Goal: Task Accomplishment & Management: Use online tool/utility

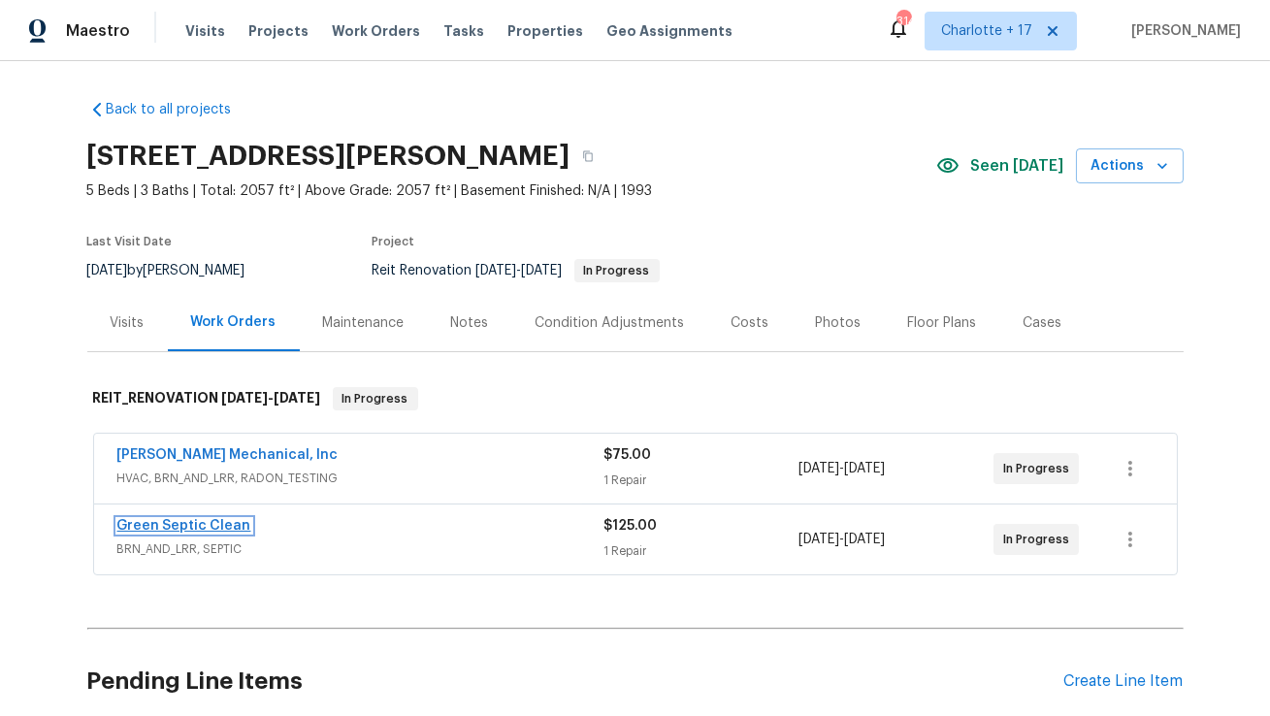
click at [228, 520] on link "Green Septic Clean" at bounding box center [184, 526] width 134 height 14
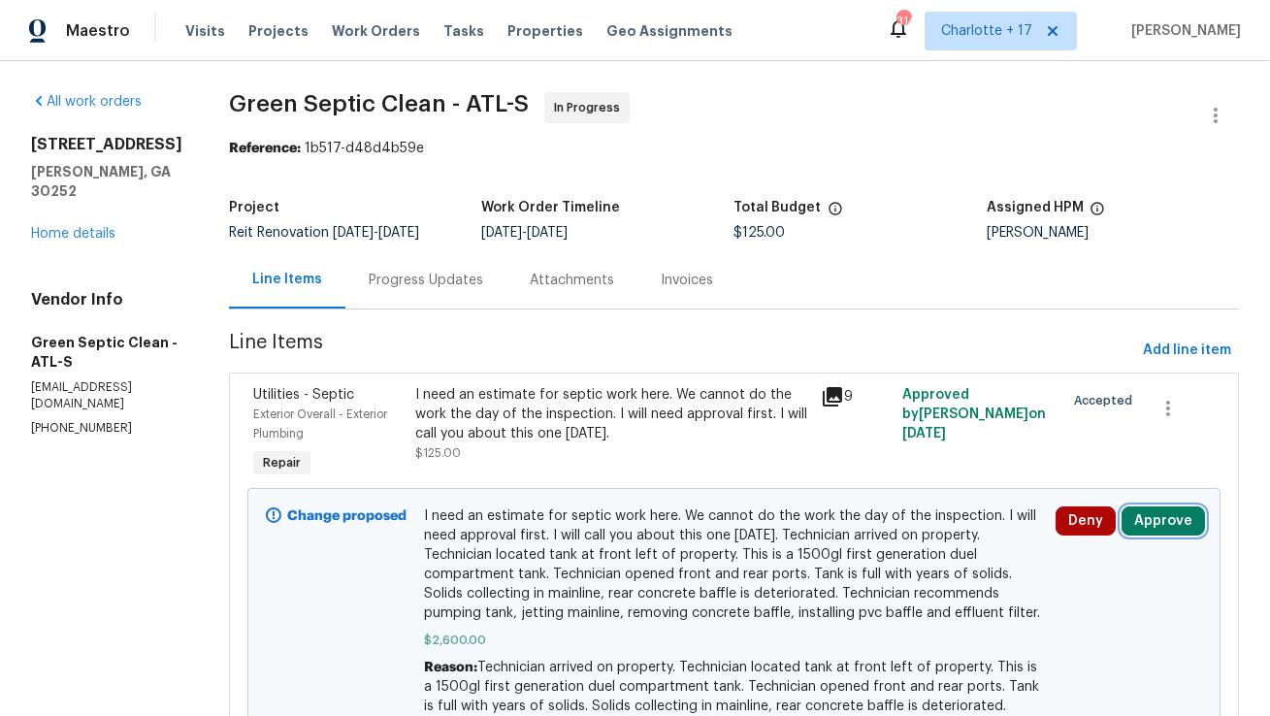
click at [1174, 517] on button "Approve" at bounding box center [1162, 520] width 83 height 29
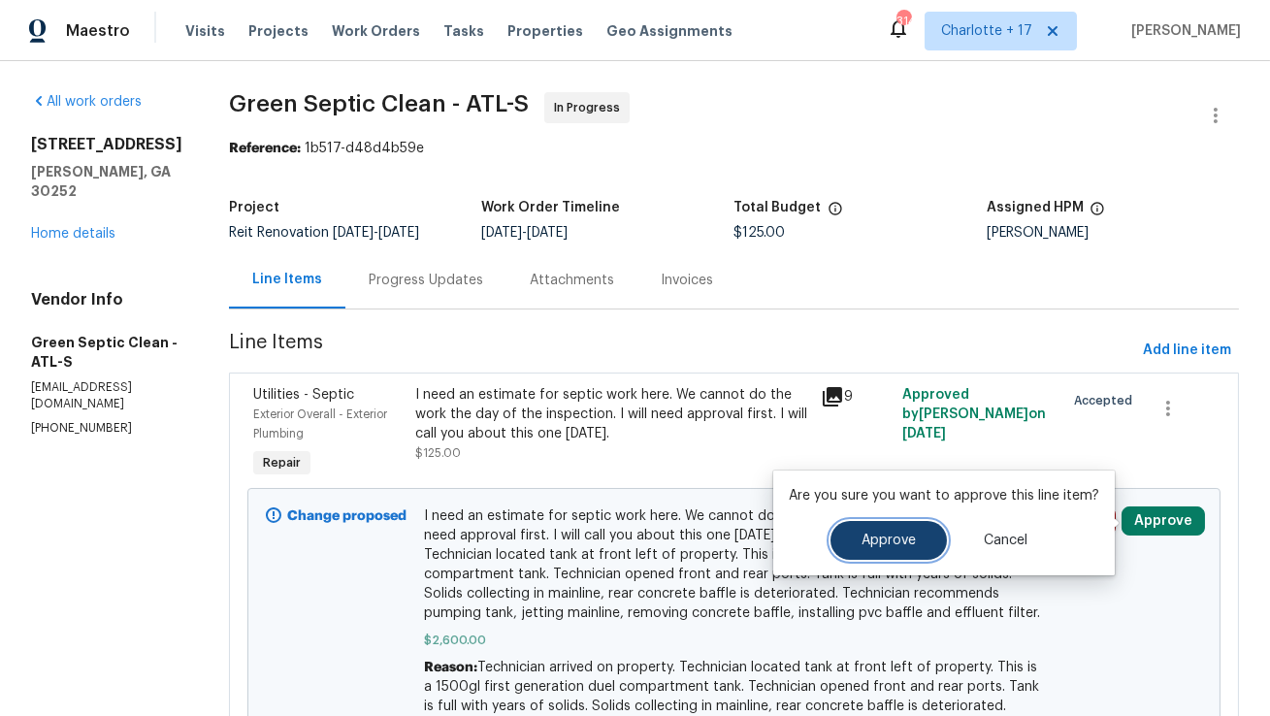
click at [868, 545] on span "Approve" at bounding box center [888, 541] width 54 height 15
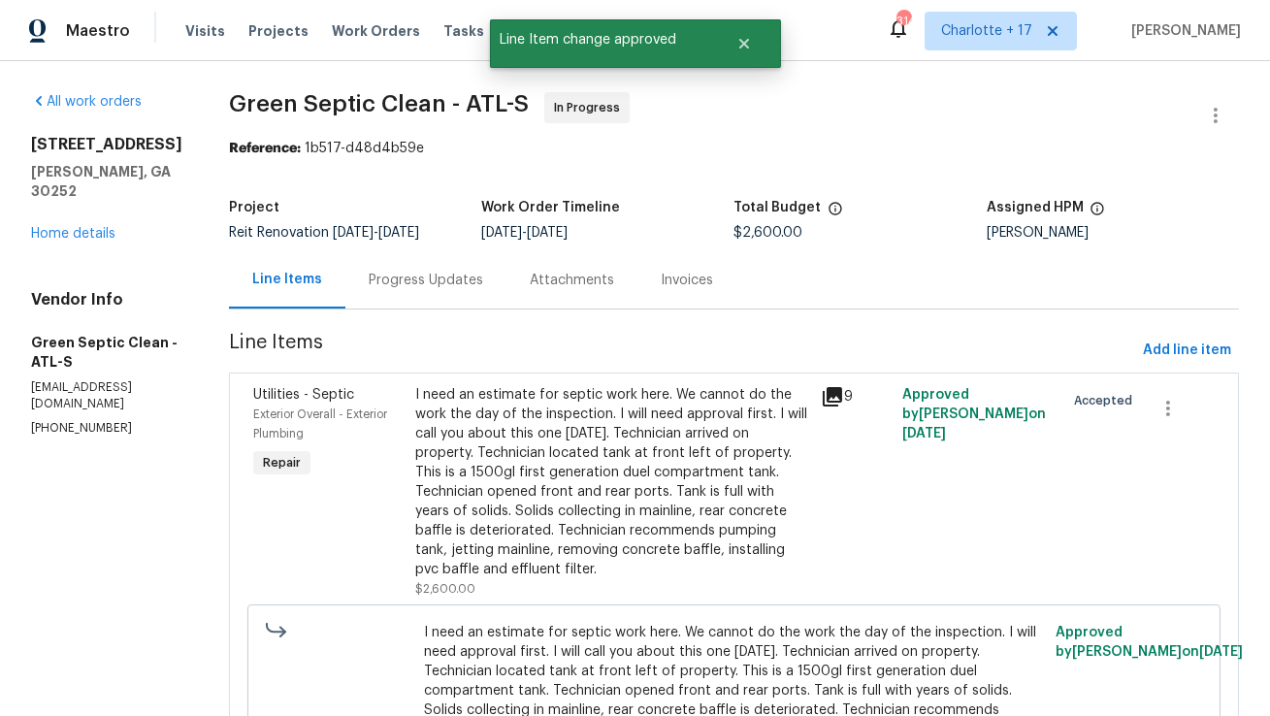
scroll to position [248, 0]
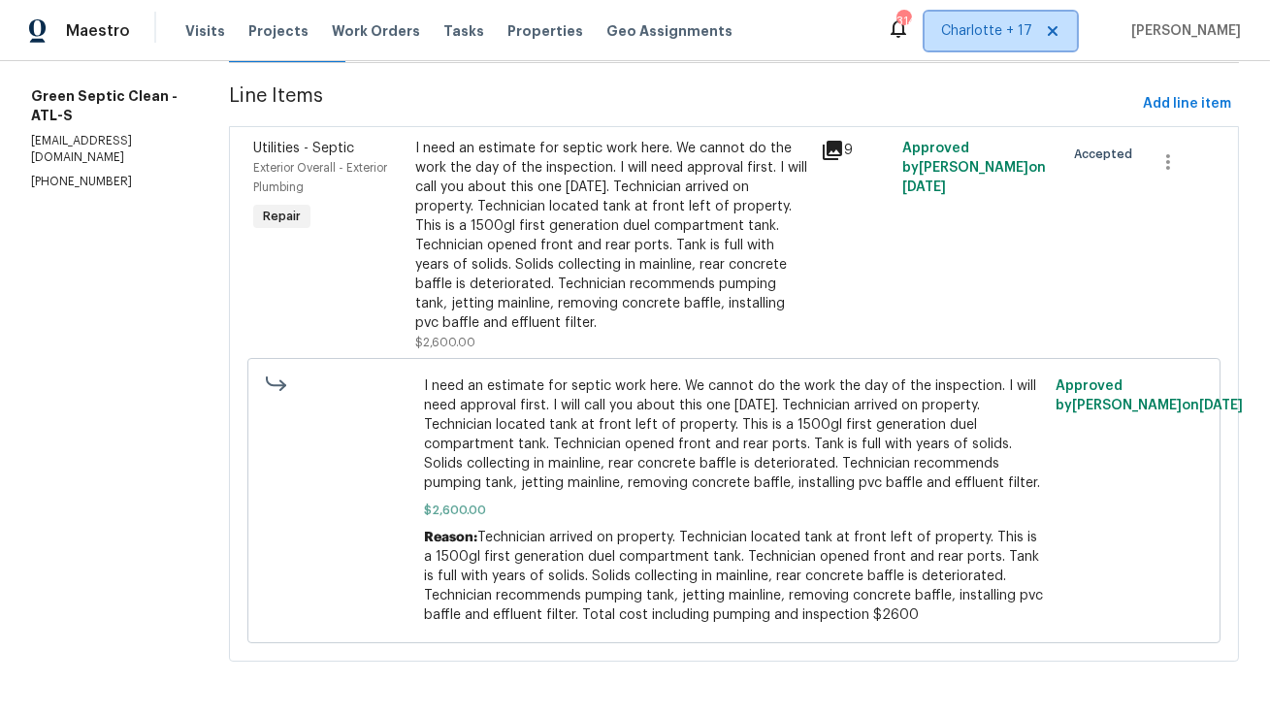
click at [1060, 37] on span at bounding box center [1049, 31] width 21 height 16
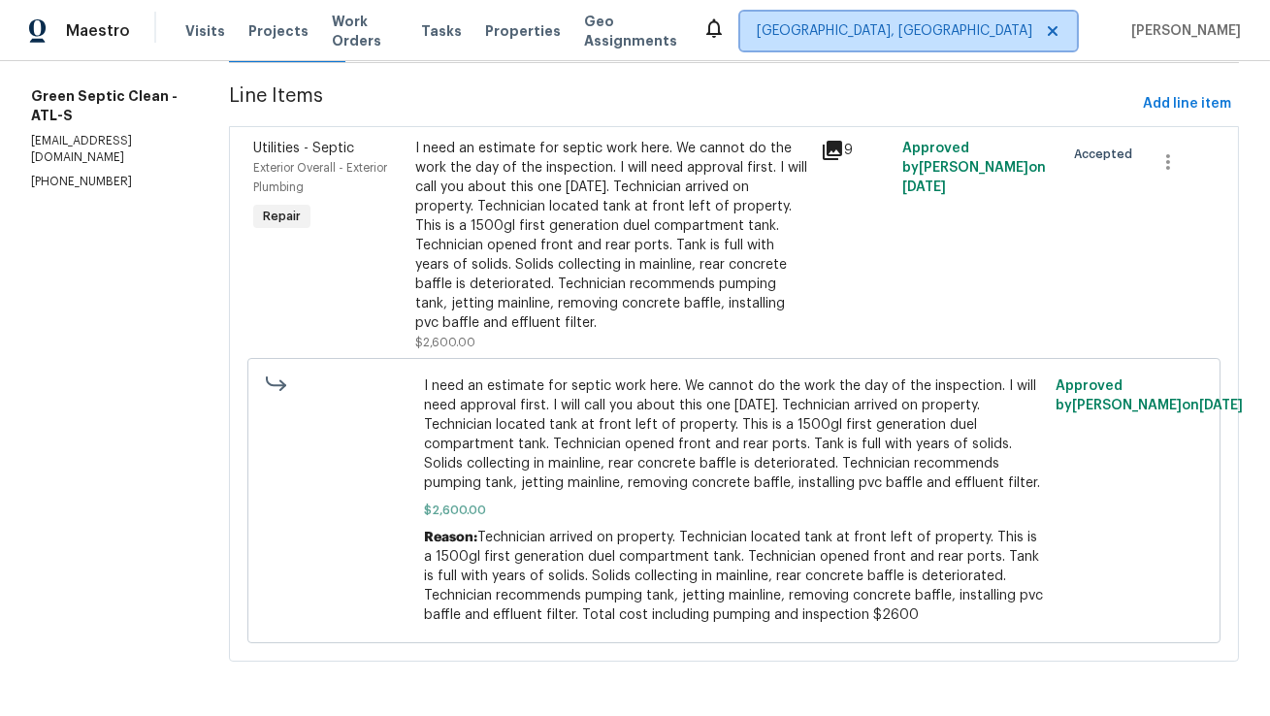
click at [1032, 35] on span "[GEOGRAPHIC_DATA], [GEOGRAPHIC_DATA]" at bounding box center [895, 30] width 276 height 19
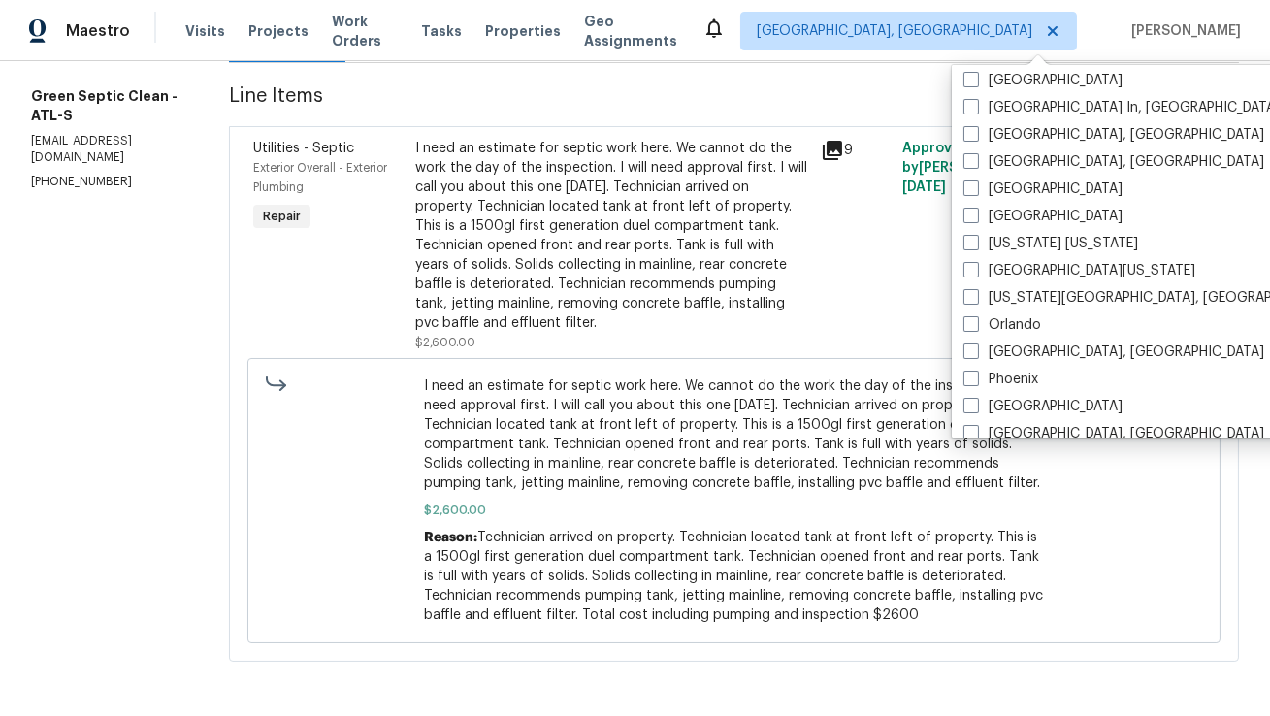
scroll to position [845, 0]
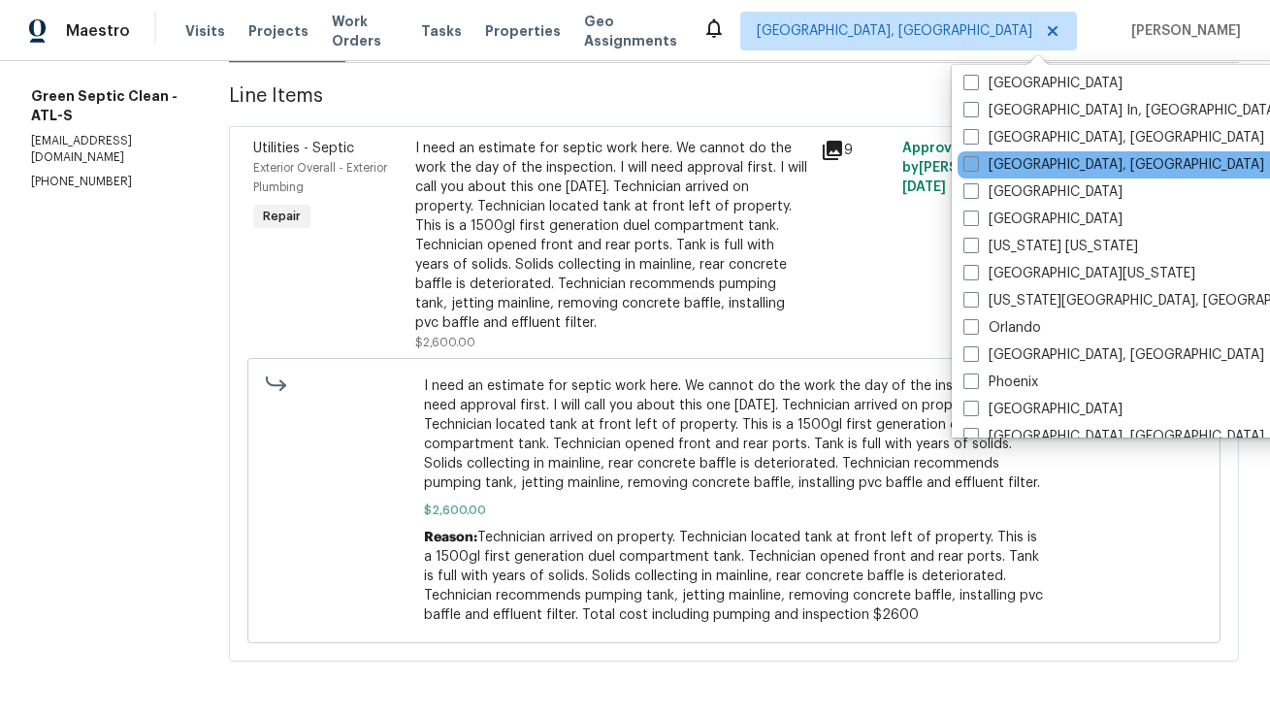
click at [1027, 158] on label "[GEOGRAPHIC_DATA], [GEOGRAPHIC_DATA]" at bounding box center [1113, 164] width 301 height 19
click at [976, 158] on input "[GEOGRAPHIC_DATA], [GEOGRAPHIC_DATA]" at bounding box center [969, 161] width 13 height 13
checkbox input "true"
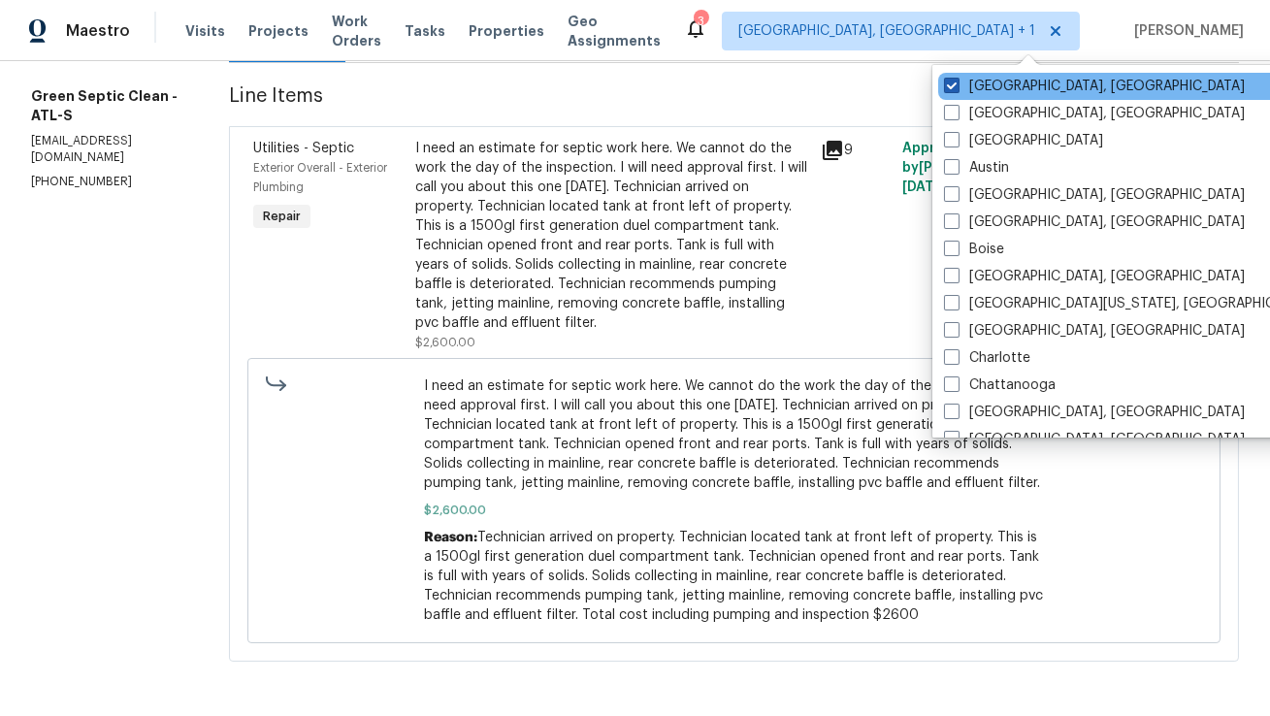
click at [1001, 83] on label "[GEOGRAPHIC_DATA], [GEOGRAPHIC_DATA]" at bounding box center [1094, 86] width 301 height 19
click at [957, 83] on input "[GEOGRAPHIC_DATA], [GEOGRAPHIC_DATA]" at bounding box center [950, 83] width 13 height 13
checkbox input "false"
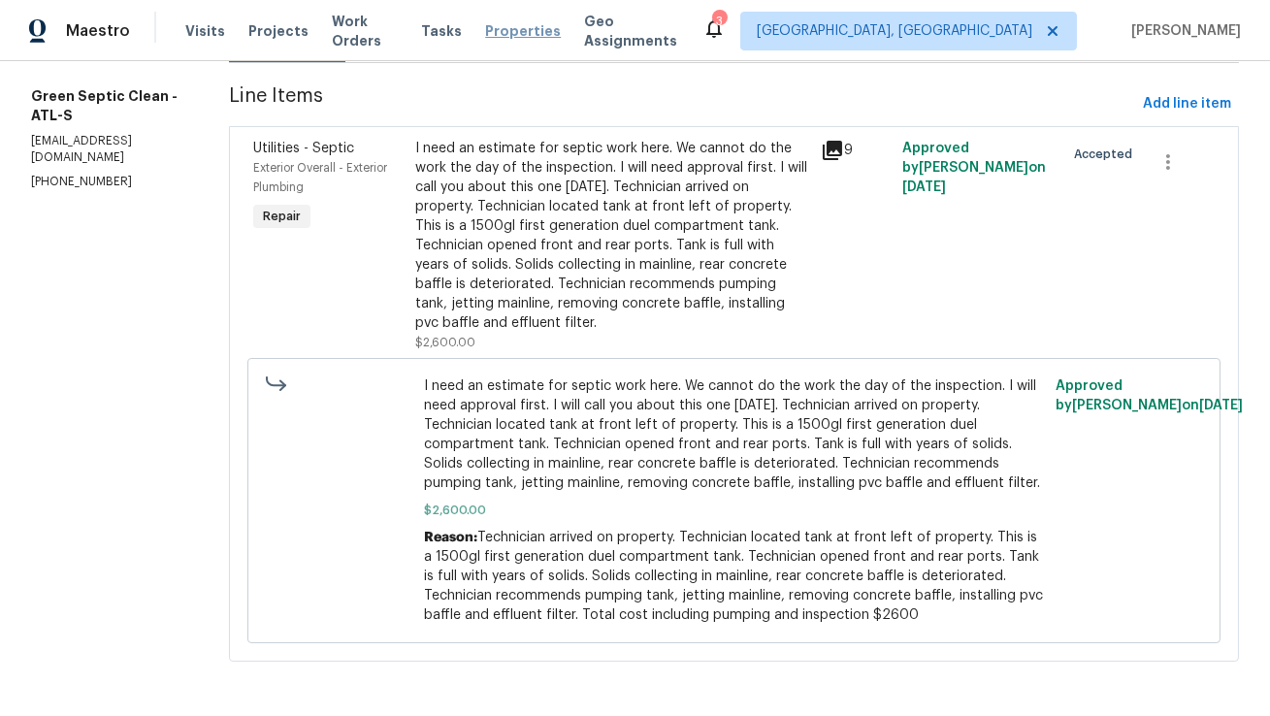
click at [519, 31] on span "Properties" at bounding box center [523, 30] width 76 height 19
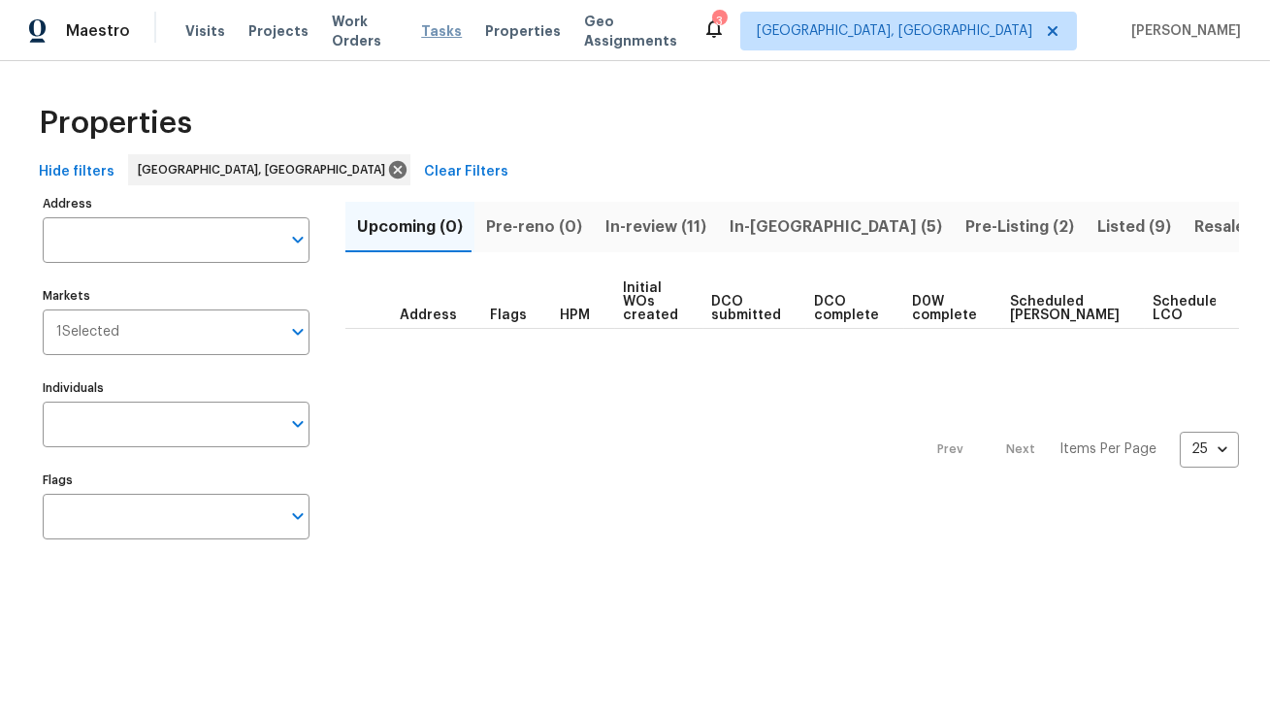
click at [432, 31] on span "Tasks" at bounding box center [441, 31] width 41 height 14
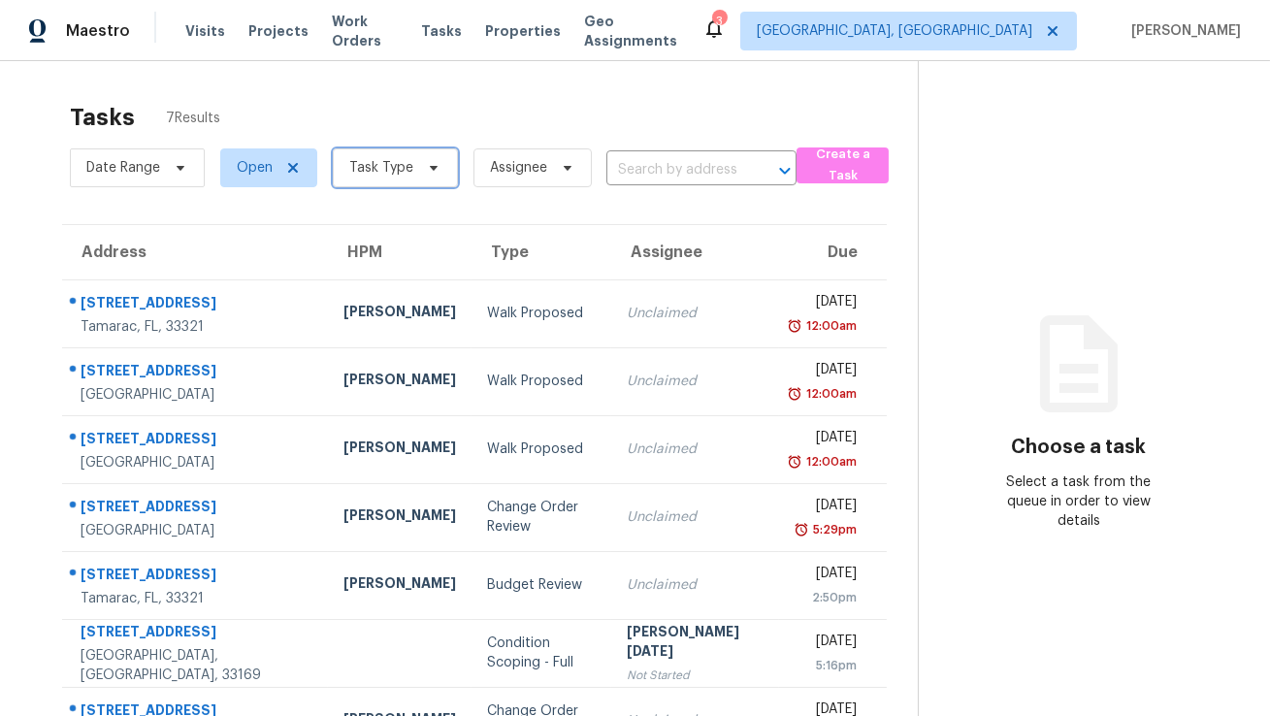
click at [397, 167] on span "Task Type" at bounding box center [381, 167] width 64 height 19
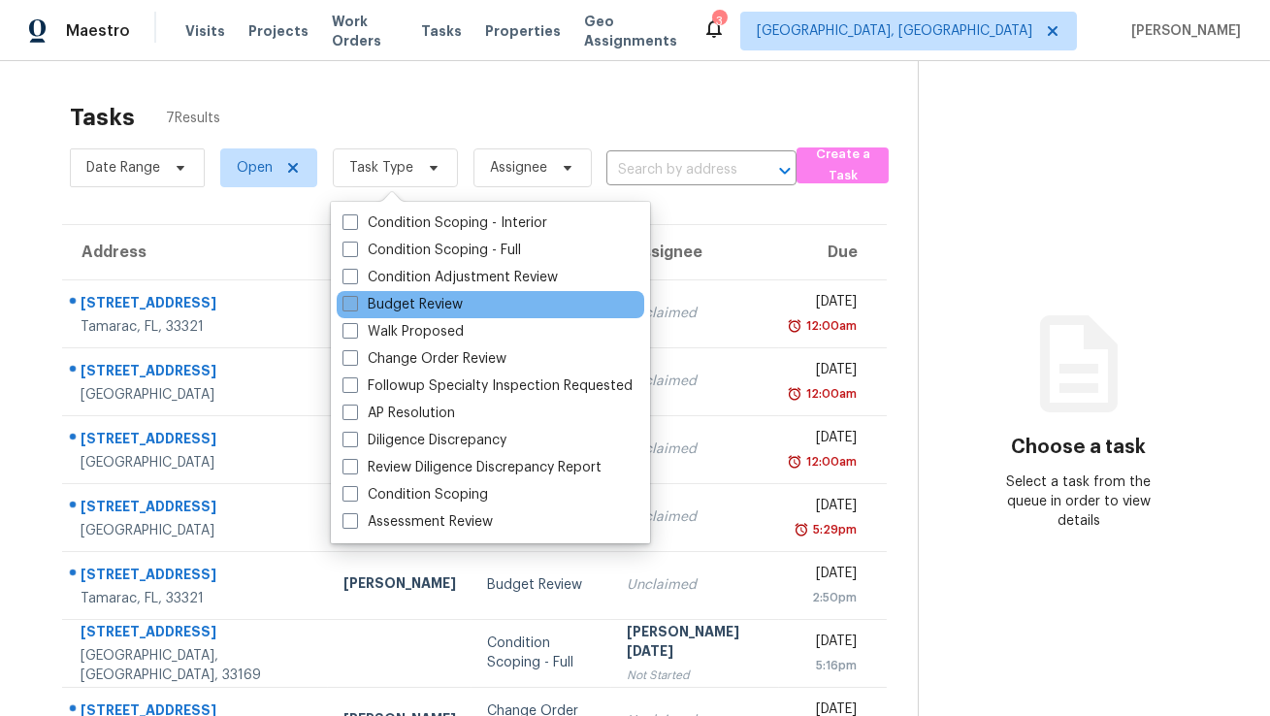
click at [373, 305] on label "Budget Review" at bounding box center [402, 304] width 120 height 19
click at [355, 305] on input "Budget Review" at bounding box center [348, 301] width 13 height 13
checkbox input "true"
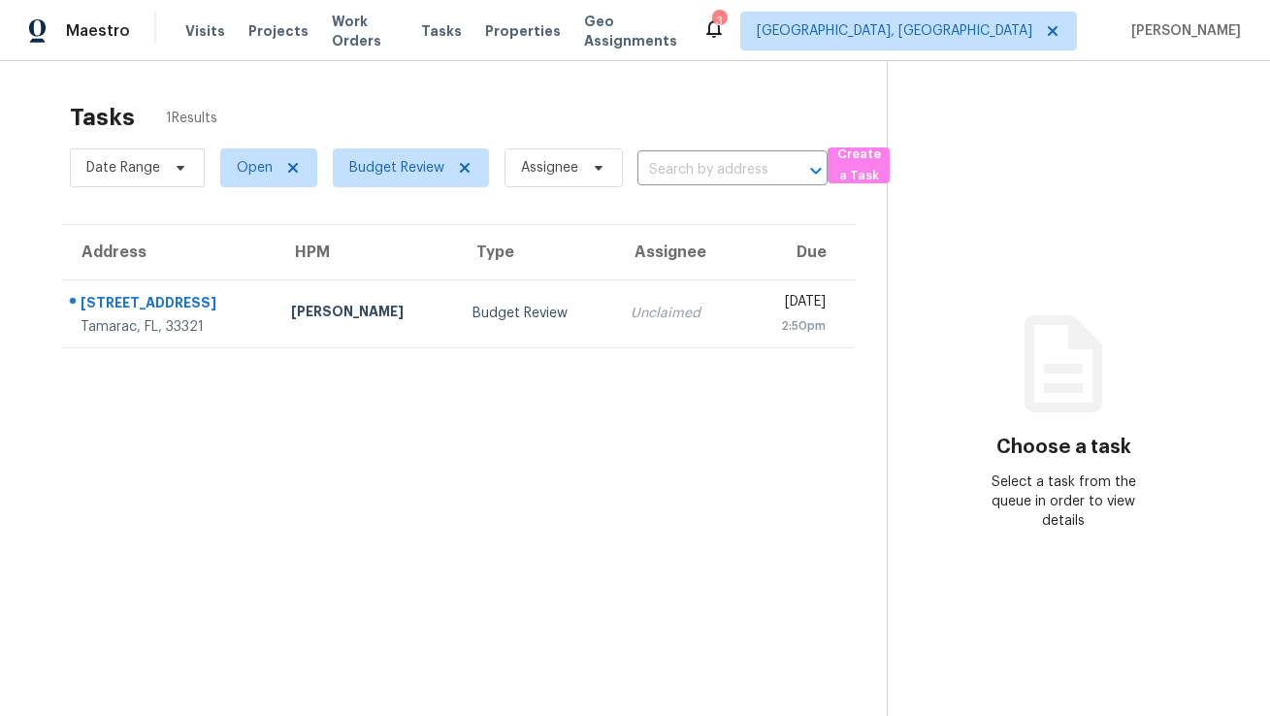
click at [460, 95] on div "Tasks 1 Results" at bounding box center [478, 117] width 817 height 50
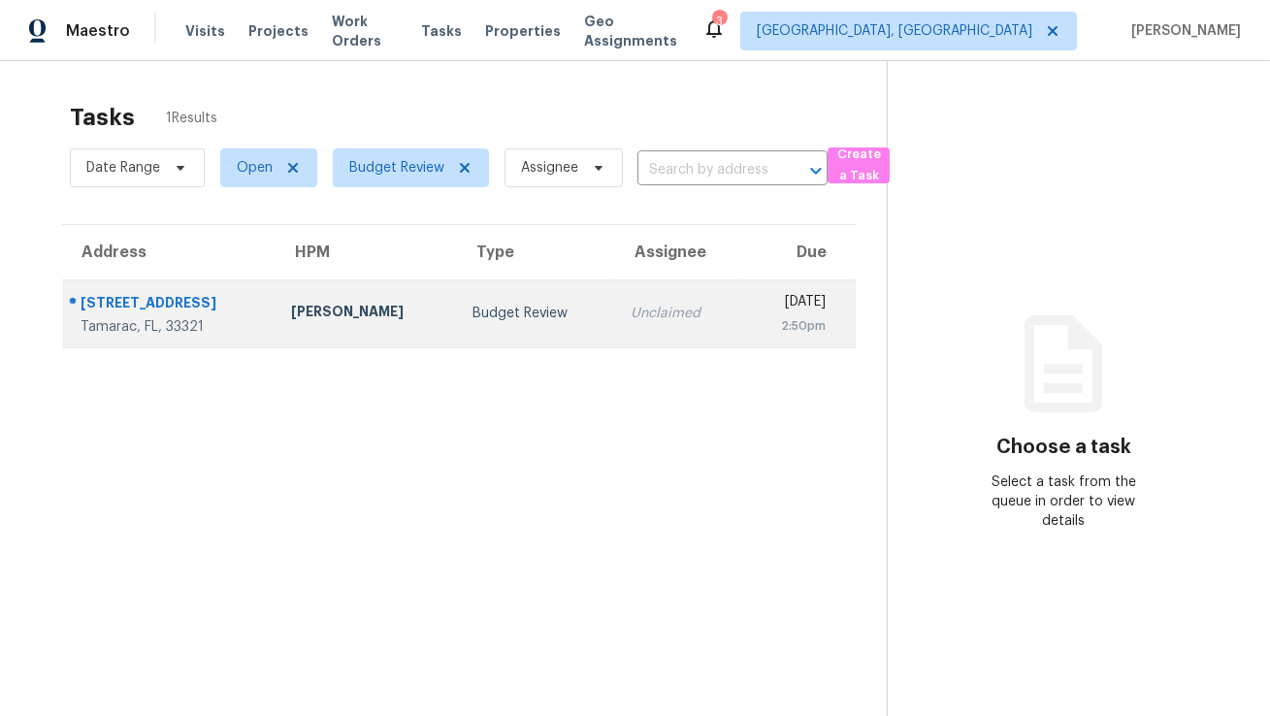
click at [184, 304] on div "[STREET_ADDRESS]" at bounding box center [170, 305] width 179 height 24
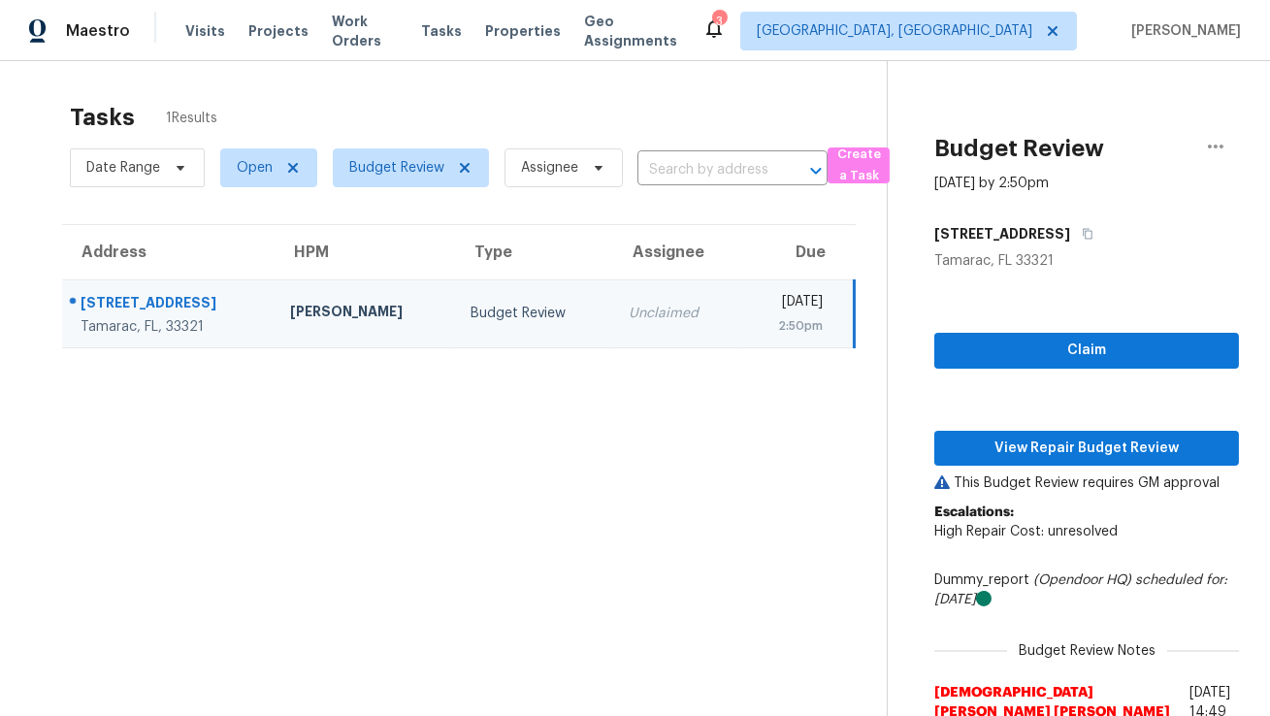
click at [1124, 470] on div "Claim View Repair Budget Review This Budget Review requires GM approval Escalat…" at bounding box center [1086, 521] width 305 height 500
click at [1120, 448] on span "View Repair Budget Review" at bounding box center [1087, 449] width 274 height 24
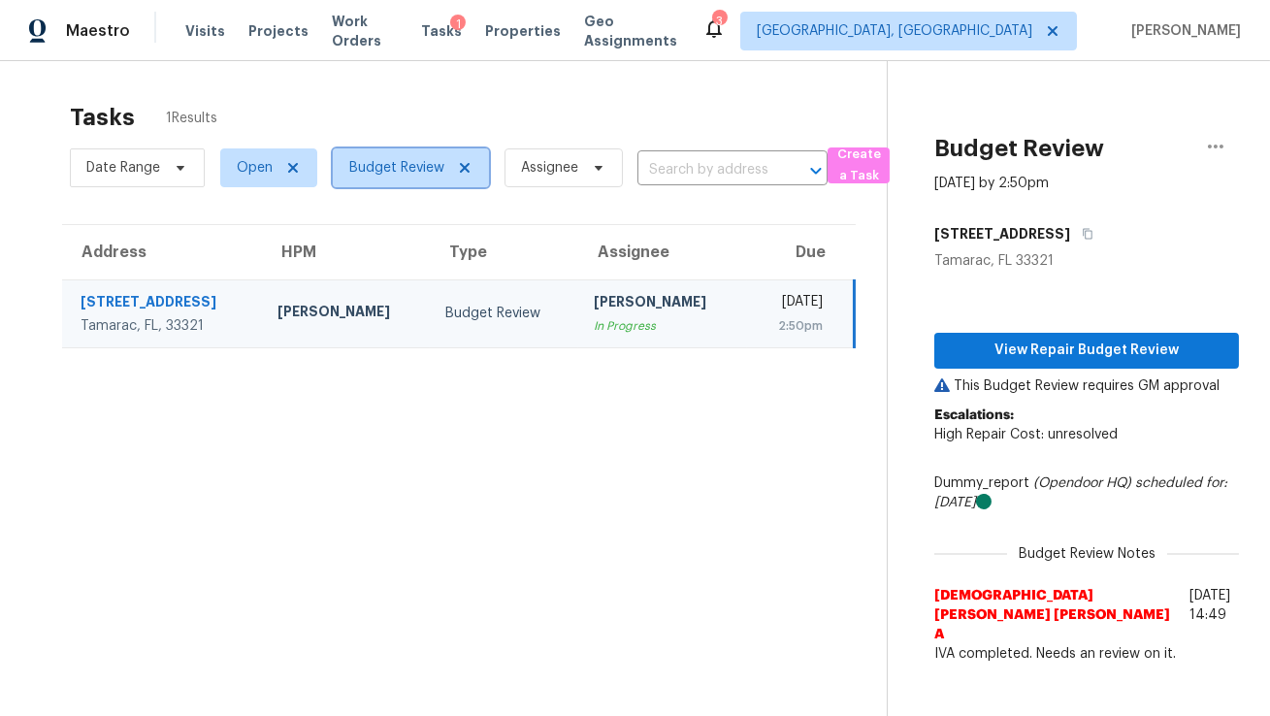
click at [458, 166] on icon at bounding box center [465, 168] width 16 height 16
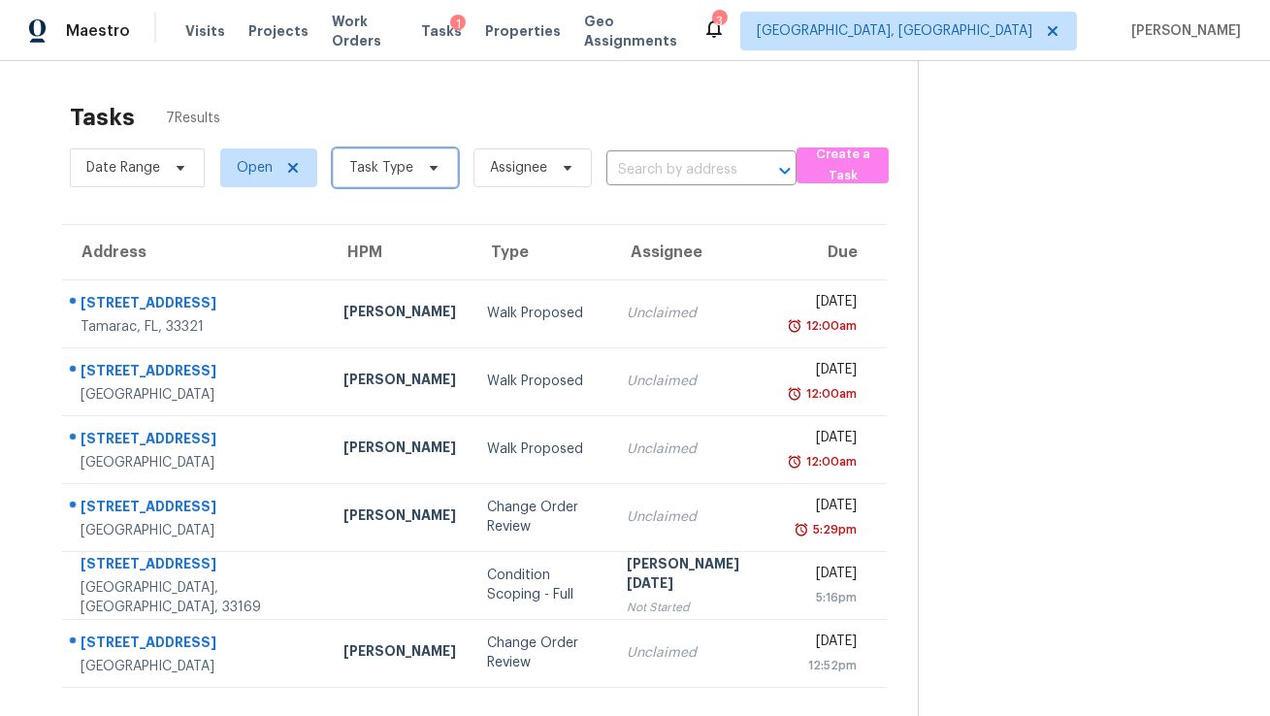
scroll to position [60, 0]
